Goal: Check status: Check status

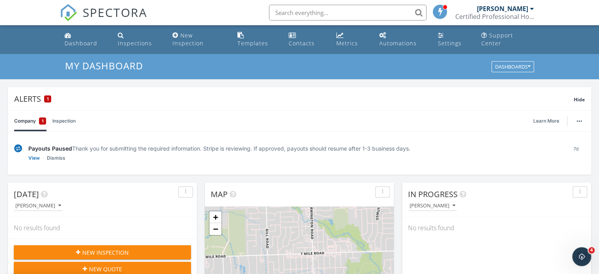
scroll to position [729, 611]
click at [139, 39] on div "Inspections" at bounding box center [135, 42] width 34 height 7
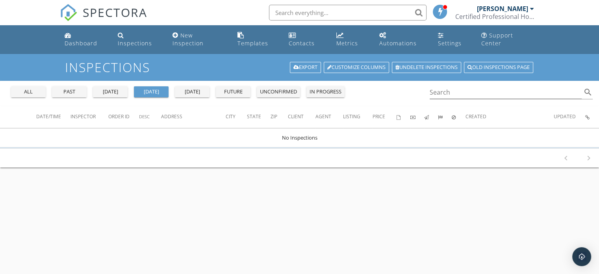
click at [33, 88] on div "all" at bounding box center [28, 92] width 28 height 8
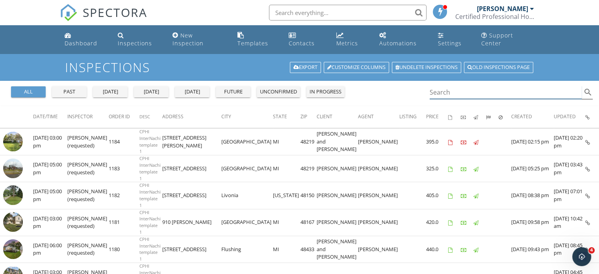
click at [441, 86] on input "Search" at bounding box center [505, 92] width 152 height 13
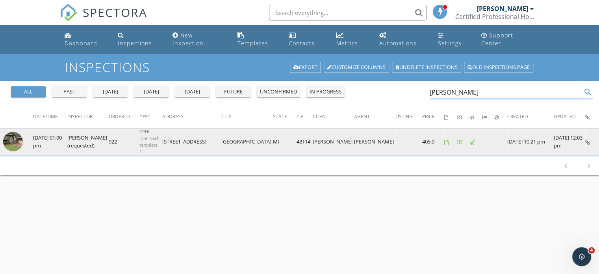
type input "john faleris"
click at [21, 131] on img at bounding box center [13, 141] width 20 height 20
